Goal: Task Accomplishment & Management: Manage account settings

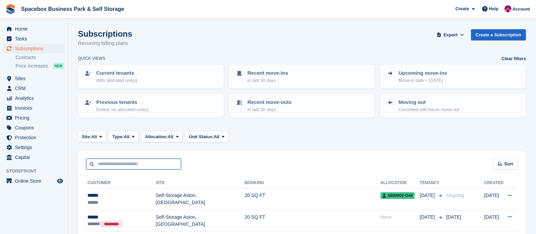
click at [119, 165] on input "text" at bounding box center [133, 163] width 95 height 11
type input "*******"
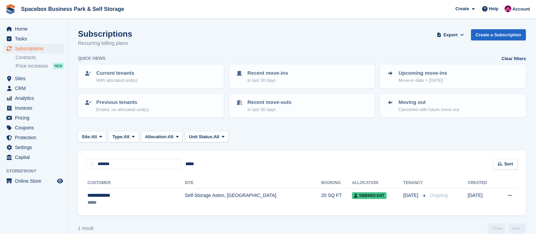
scroll to position [9, 0]
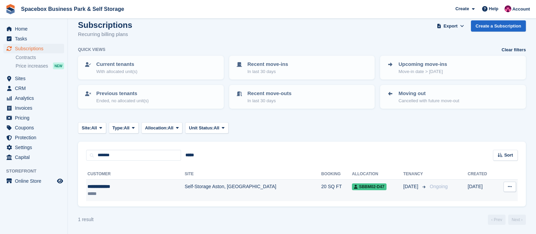
click at [185, 186] on td "Self-Storage Aston, [GEOGRAPHIC_DATA]" at bounding box center [253, 189] width 137 height 21
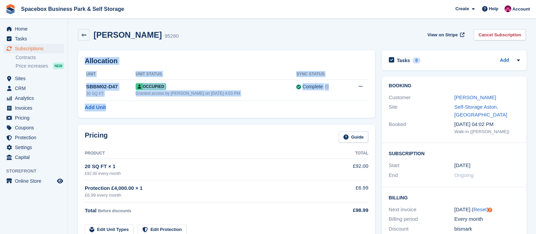
drag, startPoint x: 86, startPoint y: 62, endPoint x: 233, endPoint y: 116, distance: 156.9
click at [233, 116] on div "Allocation Unit Unit Status Sync Status SBBM02-D47 20 SQ FT Occupied Granted ac…" at bounding box center [226, 83] width 297 height 67
click at [176, 115] on div "Allocation Unit Unit Status Sync Status SBBM02-D47 20 SQ FT Occupied Granted ac…" at bounding box center [226, 83] width 297 height 67
drag, startPoint x: 120, startPoint y: 110, endPoint x: 84, endPoint y: 62, distance: 59.7
click at [84, 62] on div "Allocation Unit Unit Status Sync Status SBBM02-D47 20 SQ FT Occupied Granted ac…" at bounding box center [226, 83] width 297 height 67
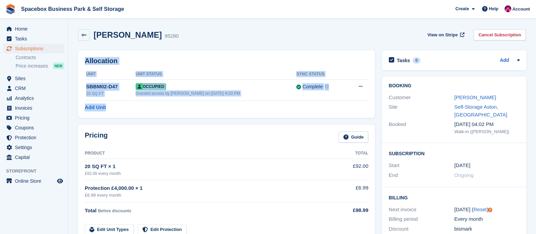
click at [138, 57] on h2 "Allocation" at bounding box center [227, 61] width 284 height 8
drag, startPoint x: 85, startPoint y: 62, endPoint x: 119, endPoint y: 110, distance: 58.5
click at [119, 110] on div "Allocation Unit Unit Status Sync Status SBBM02-D47 20 SQ FT Occupied Granted ac…" at bounding box center [226, 83] width 297 height 67
click at [119, 110] on div "Add Unit" at bounding box center [227, 107] width 284 height 8
drag, startPoint x: 117, startPoint y: 109, endPoint x: 75, endPoint y: 51, distance: 71.9
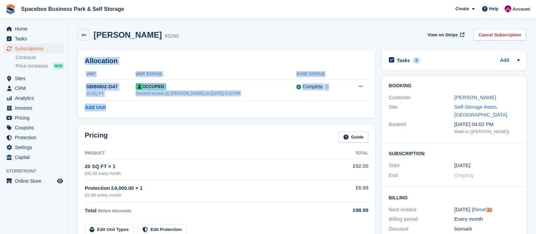
click at [75, 51] on div "Allocation Unit Unit Status Sync Status SBBM02-D47 20 SQ FT Occupied Granted ac…" at bounding box center [227, 84] width 304 height 74
click at [147, 50] on div "Allocation Unit Unit Status Sync Status SBBM02-D47 20 SQ FT Occupied Granted ac…" at bounding box center [226, 83] width 297 height 67
drag, startPoint x: 85, startPoint y: 63, endPoint x: 113, endPoint y: 111, distance: 55.7
click at [113, 111] on div "Allocation Unit Unit Status Sync Status SBBM02-D47 20 SQ FT Occupied Granted ac…" at bounding box center [226, 83] width 297 height 67
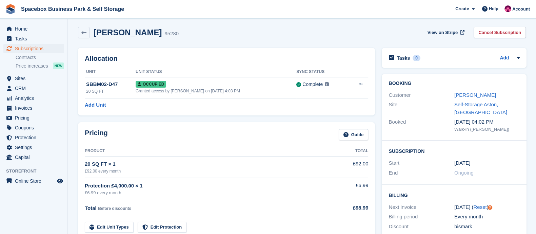
scroll to position [2, 0]
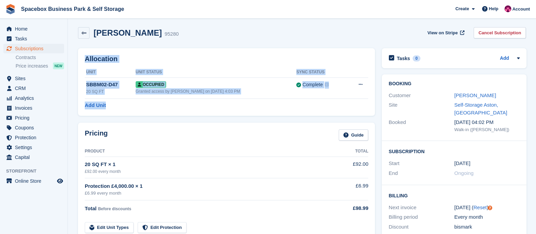
drag, startPoint x: 116, startPoint y: 106, endPoint x: 81, endPoint y: 58, distance: 58.8
click at [81, 58] on div "Allocation Unit Unit Status Sync Status SBBM02-D47 20 SQ FT Occupied Granted ac…" at bounding box center [226, 81] width 297 height 67
click at [154, 55] on h2 "Allocation" at bounding box center [227, 59] width 284 height 8
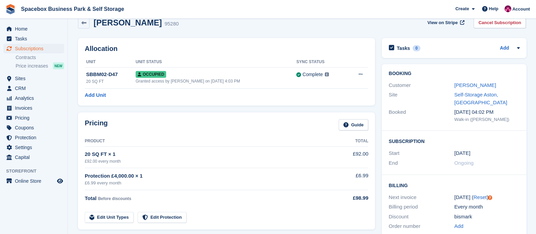
scroll to position [1, 0]
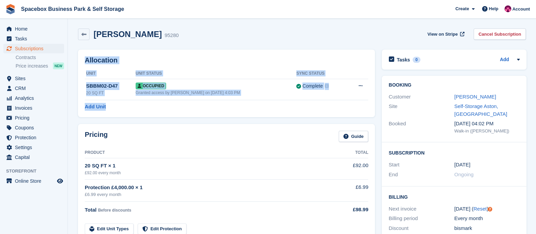
drag, startPoint x: 85, startPoint y: 61, endPoint x: 116, endPoint y: 105, distance: 54.4
click at [116, 105] on div "Allocation Unit Unit Status Sync Status SBBM02-D47 20 SQ FT Occupied Granted ac…" at bounding box center [226, 83] width 297 height 67
click at [116, 105] on div "Add Unit" at bounding box center [227, 107] width 284 height 8
drag, startPoint x: 116, startPoint y: 105, endPoint x: 84, endPoint y: 55, distance: 59.3
click at [84, 55] on div "Allocation Unit Unit Status Sync Status SBBM02-D47 20 SQ FT Occupied Granted ac…" at bounding box center [226, 83] width 297 height 67
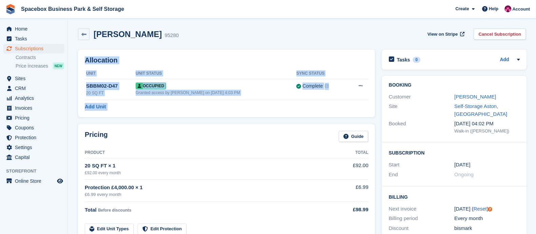
click at [146, 58] on h2 "Allocation" at bounding box center [227, 60] width 284 height 8
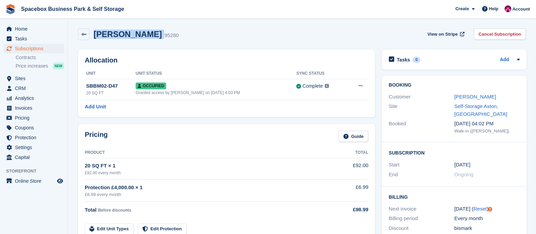
drag, startPoint x: 95, startPoint y: 33, endPoint x: 149, endPoint y: 32, distance: 54.3
click at [149, 32] on div "[PERSON_NAME] 95280" at bounding box center [134, 35] width 89 height 10
click at [194, 32] on div "[PERSON_NAME] 95280 View on Stripe Cancel Subscription" at bounding box center [302, 34] width 448 height 12
drag, startPoint x: 147, startPoint y: 36, endPoint x: 96, endPoint y: 34, distance: 51.3
click at [96, 34] on h2 "[PERSON_NAME]" at bounding box center [128, 34] width 68 height 9
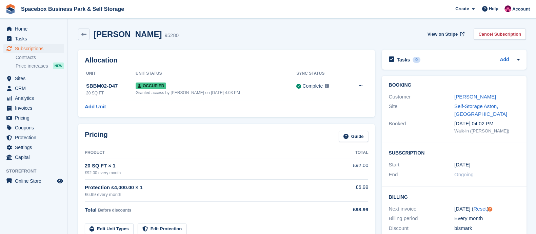
click at [197, 41] on div "[PERSON_NAME] 95280 View on Stripe Cancel Subscription" at bounding box center [302, 35] width 455 height 21
drag, startPoint x: 148, startPoint y: 36, endPoint x: 93, endPoint y: 35, distance: 55.6
click at [93, 35] on div "[PERSON_NAME] 95280" at bounding box center [134, 35] width 89 height 10
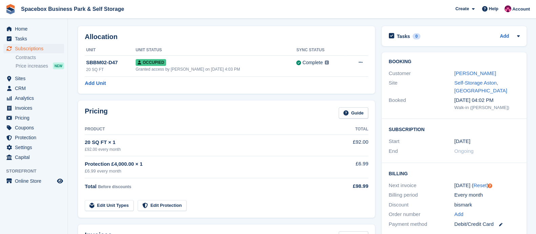
scroll to position [0, 0]
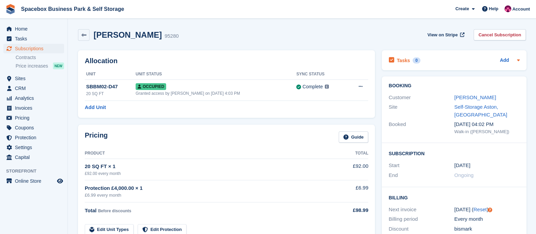
click at [405, 59] on h2 "Tasks" at bounding box center [403, 60] width 13 height 6
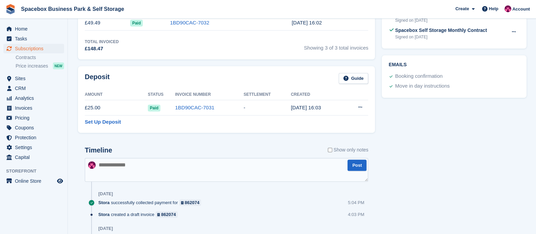
scroll to position [330, 0]
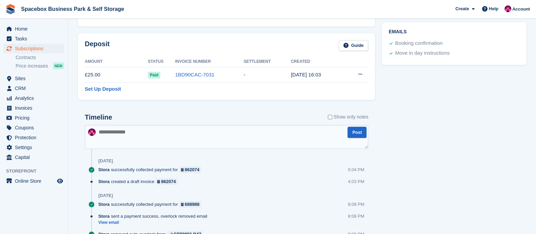
click at [144, 136] on textarea at bounding box center [227, 137] width 284 height 24
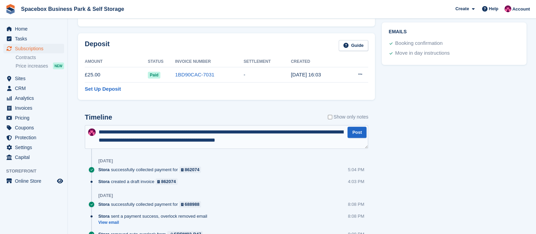
type textarea "**********"
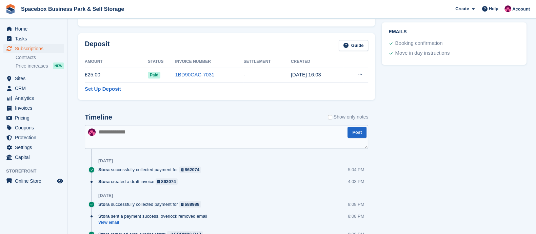
scroll to position [0, 0]
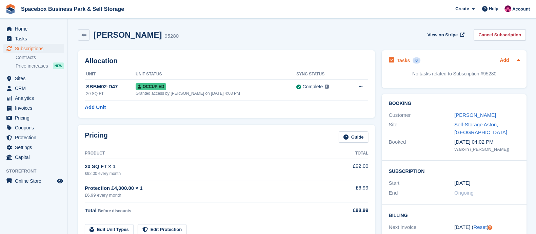
click at [502, 58] on link "Add" at bounding box center [504, 61] width 9 height 8
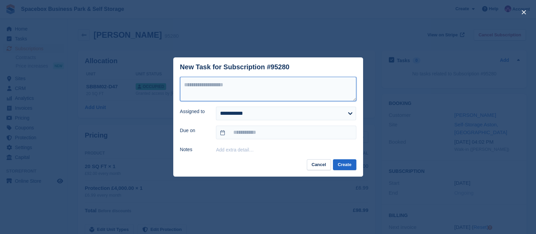
click at [236, 96] on textarea at bounding box center [268, 89] width 176 height 24
type textarea "**********"
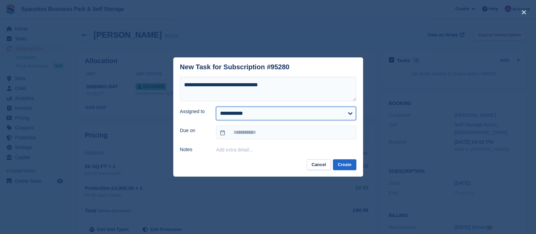
click at [248, 117] on select "**********" at bounding box center [286, 114] width 140 height 14
select select "****"
click at [216, 107] on select "**********" at bounding box center [286, 114] width 140 height 14
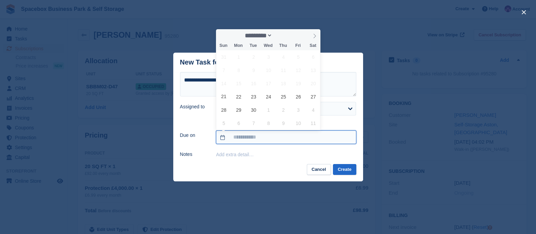
click at [259, 135] on input "text" at bounding box center [286, 137] width 140 height 14
click at [239, 97] on span "22" at bounding box center [238, 96] width 13 height 13
type input "**********"
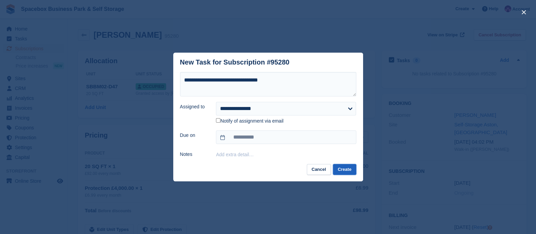
click at [348, 171] on button "Create" at bounding box center [344, 169] width 23 height 11
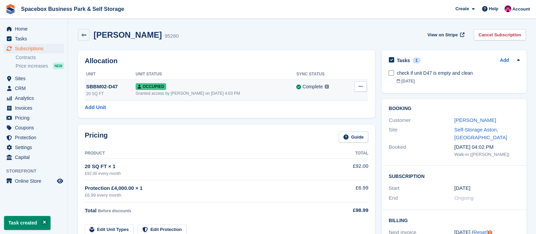
click at [361, 88] on icon at bounding box center [361, 86] width 4 height 4
click at [320, 122] on p "Deallocate" at bounding box center [334, 123] width 59 height 9
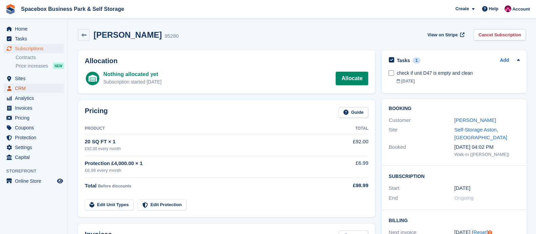
click at [28, 86] on span "CRM" at bounding box center [35, 87] width 41 height 9
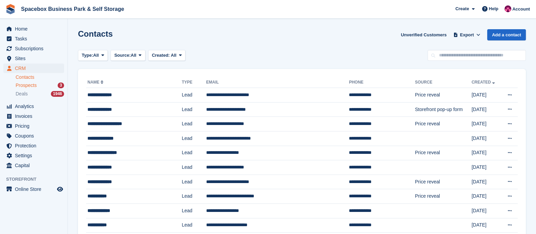
click at [39, 86] on div "Prospects 3" at bounding box center [40, 85] width 49 height 6
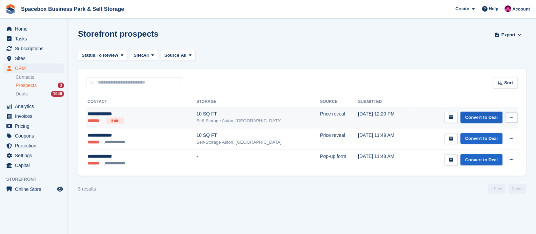
click at [483, 116] on link "Convert to Deal" at bounding box center [482, 117] width 42 height 11
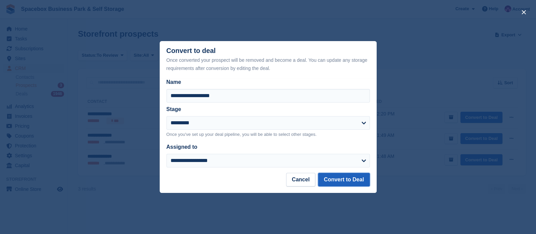
click at [337, 179] on button "Convert to Deal" at bounding box center [344, 180] width 52 height 14
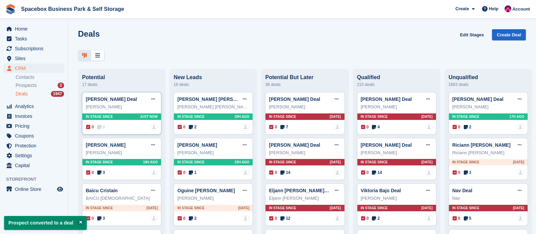
click at [109, 119] on span "In stage since" at bounding box center [99, 116] width 27 height 5
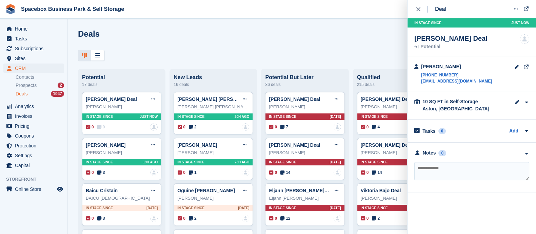
click at [421, 167] on textarea at bounding box center [471, 171] width 115 height 18
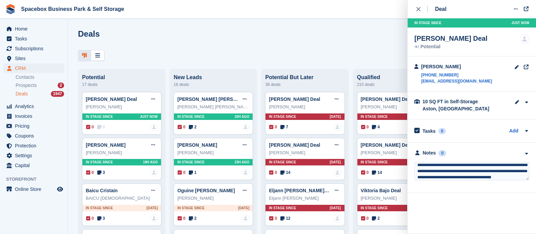
scroll to position [9, 0]
type textarea "**********"
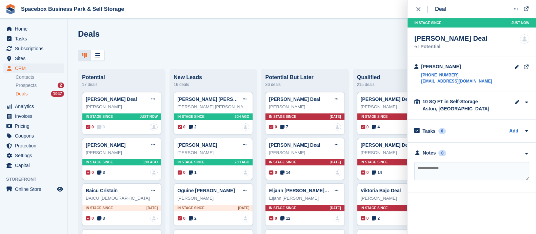
scroll to position [0, 0]
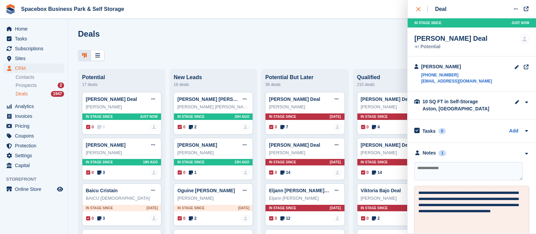
click at [419, 11] on icon "close" at bounding box center [419, 9] width 4 height 4
